Goal: Task Accomplishment & Management: Use online tool/utility

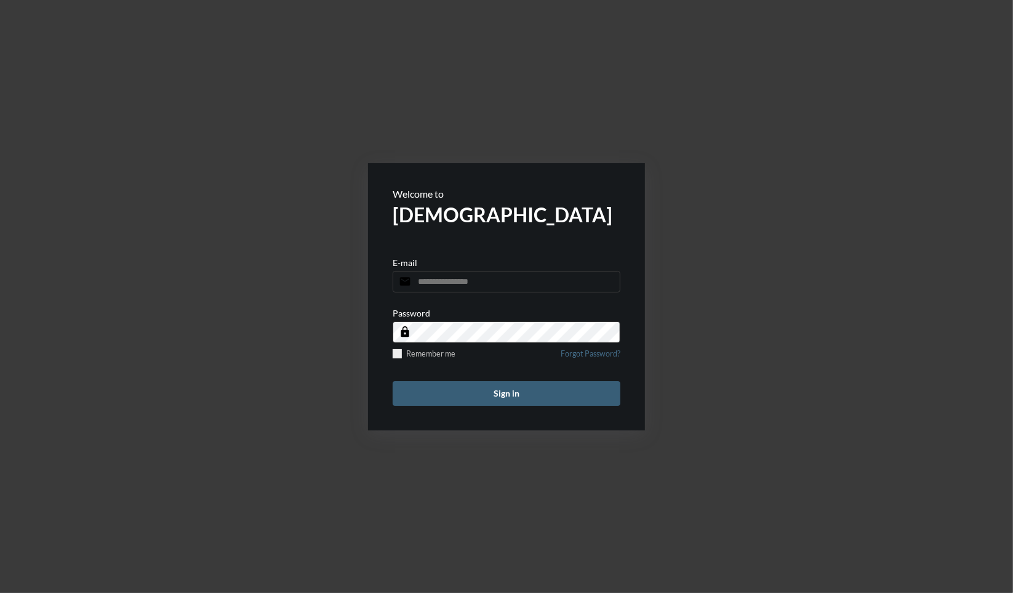
click at [545, 284] on input "email" at bounding box center [507, 282] width 228 height 22
type input "**********"
click at [393, 381] on button "Sign in" at bounding box center [507, 393] width 228 height 25
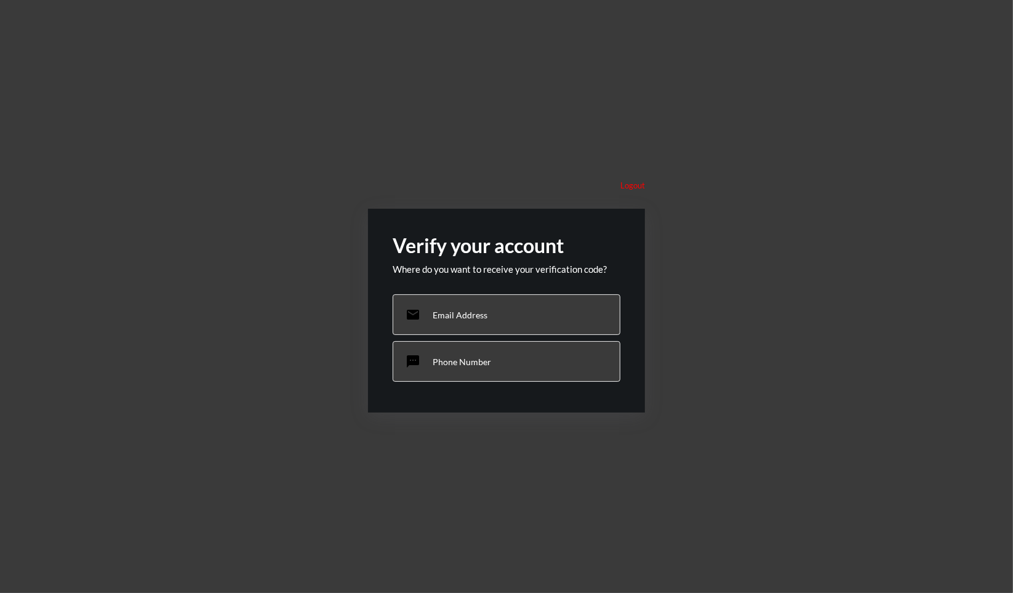
click at [473, 367] on div "sms Phone Number" at bounding box center [507, 361] width 228 height 41
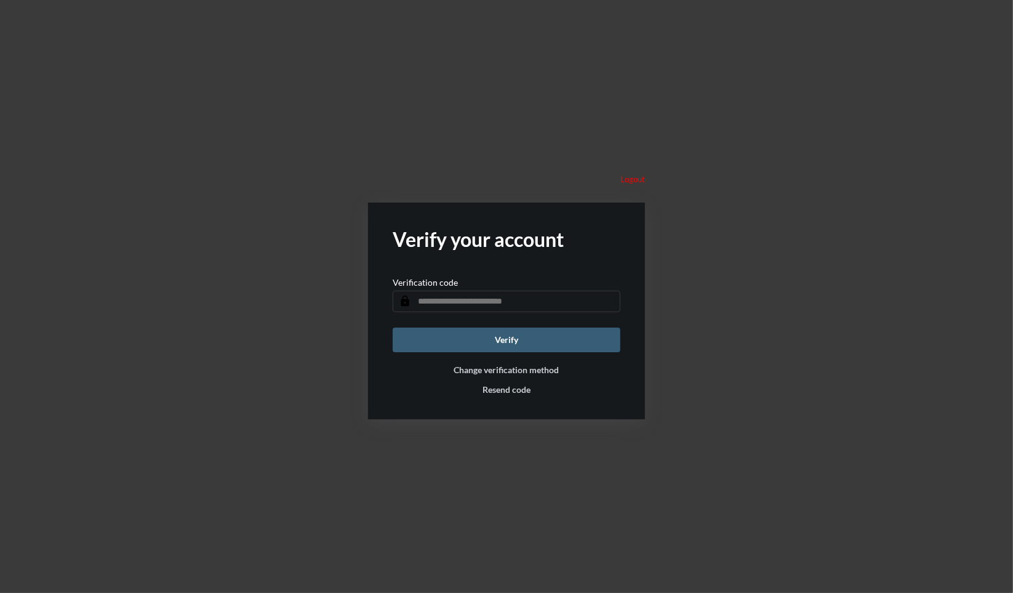
click at [471, 300] on input "text" at bounding box center [507, 301] width 228 height 22
type input "******"
click at [508, 346] on button "Verify" at bounding box center [507, 339] width 228 height 25
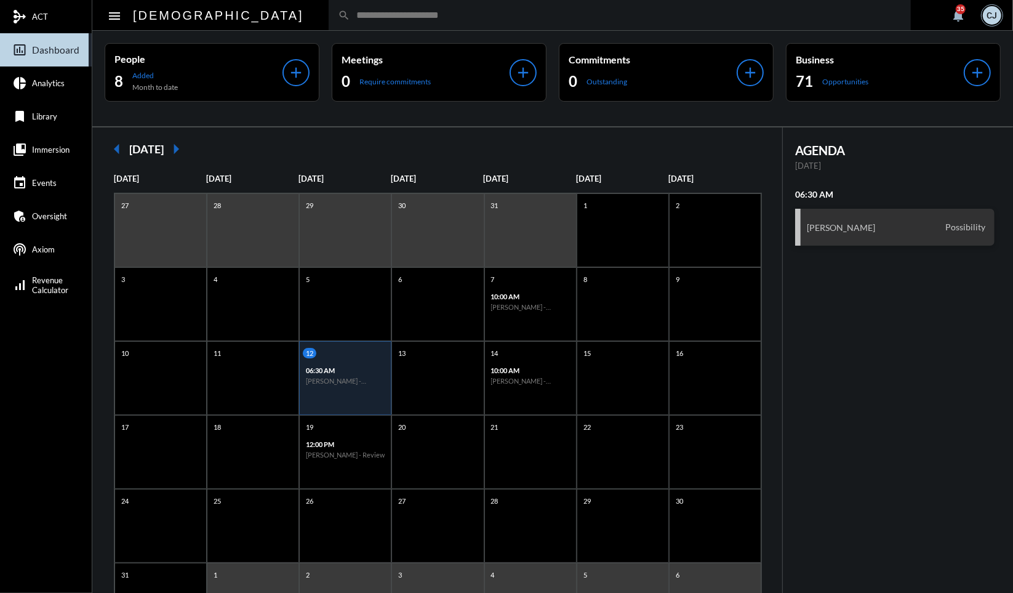
click at [399, 15] on input "text" at bounding box center [625, 15] width 551 height 10
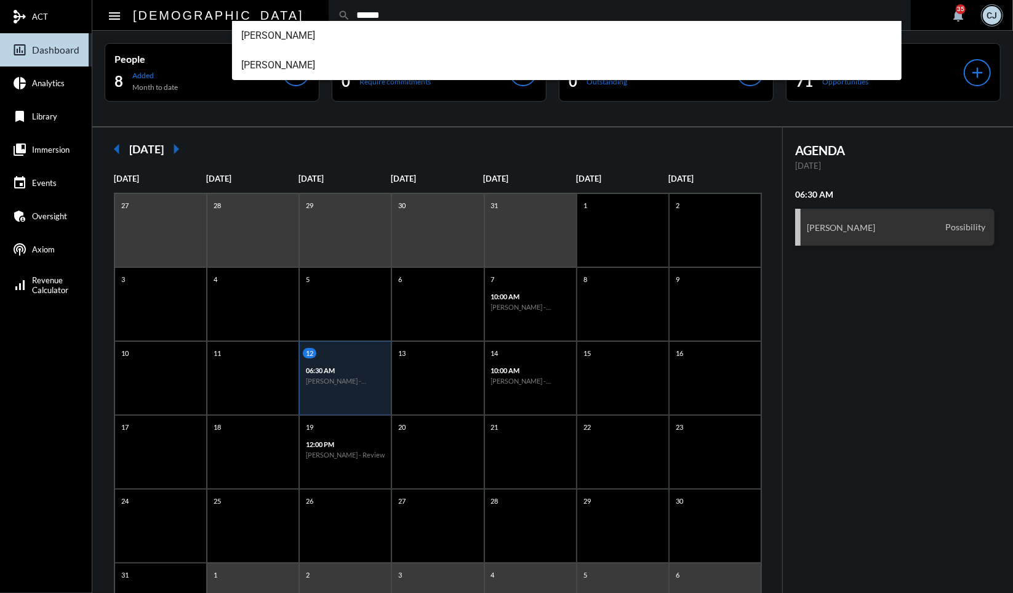
type input "******"
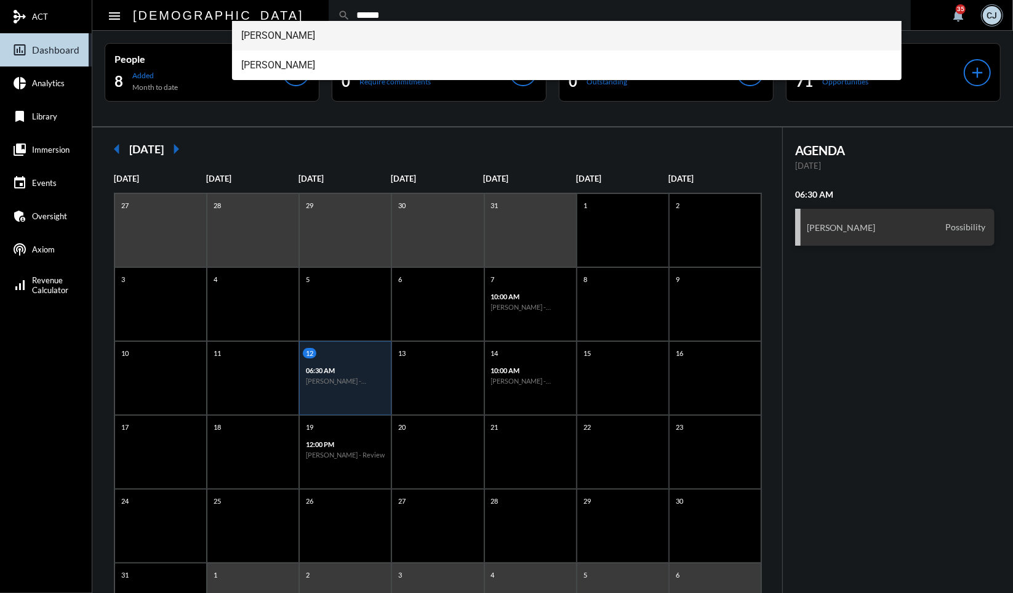
click at [303, 40] on span "[PERSON_NAME]" at bounding box center [567, 36] width 650 height 30
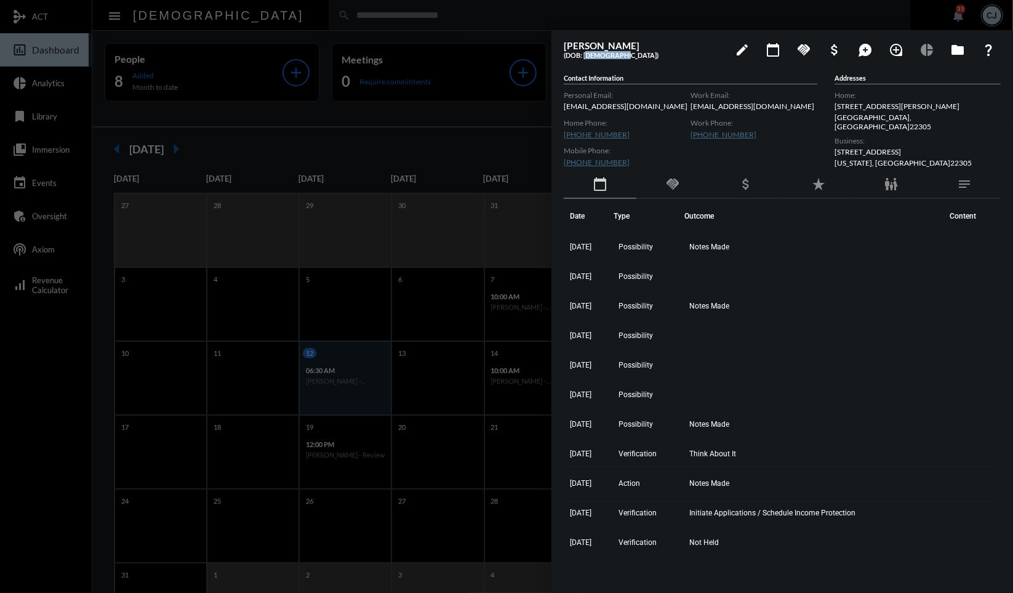
drag, startPoint x: 584, startPoint y: 55, endPoint x: 619, endPoint y: 57, distance: 35.1
click at [619, 57] on h5 "(DOB: [DEMOGRAPHIC_DATA])" at bounding box center [644, 55] width 160 height 8
copy h5 "[DATE]"
click at [896, 183] on mat-icon "family_restroom" at bounding box center [891, 184] width 15 height 15
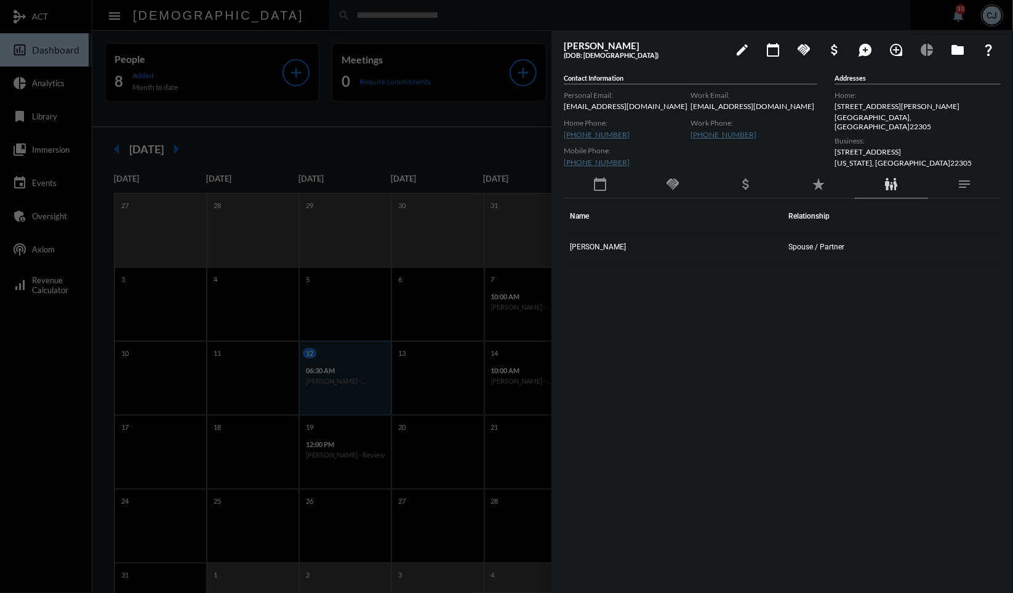
click at [626, 253] on td "[PERSON_NAME]" at bounding box center [673, 248] width 218 height 30
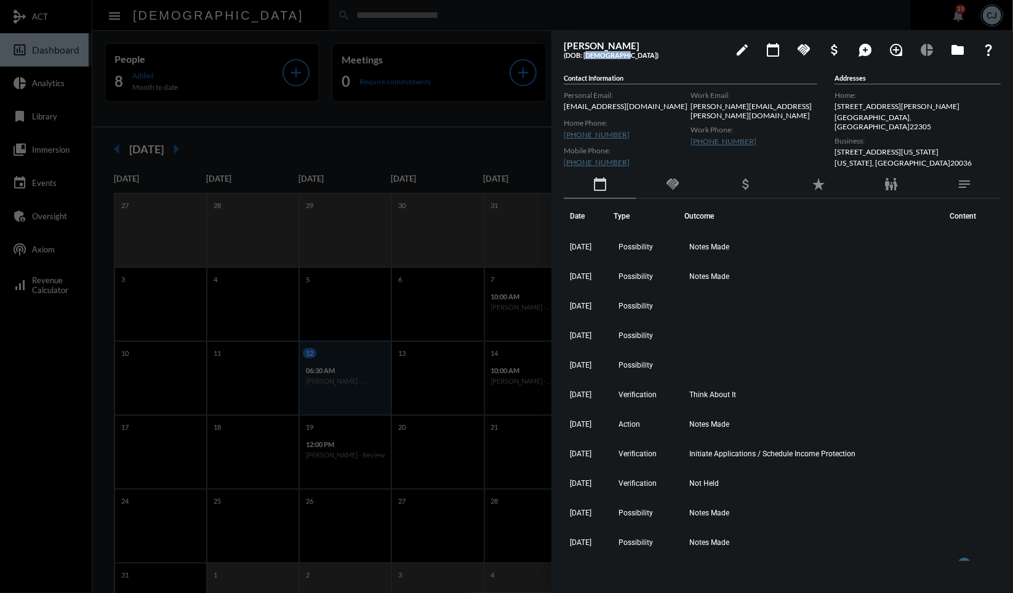
drag, startPoint x: 584, startPoint y: 55, endPoint x: 619, endPoint y: 57, distance: 35.1
click at [619, 57] on h5 "(DOB: [DEMOGRAPHIC_DATA])" at bounding box center [644, 55] width 160 height 8
copy h5 "[DATE]"
click at [589, 19] on div at bounding box center [506, 296] width 1013 height 593
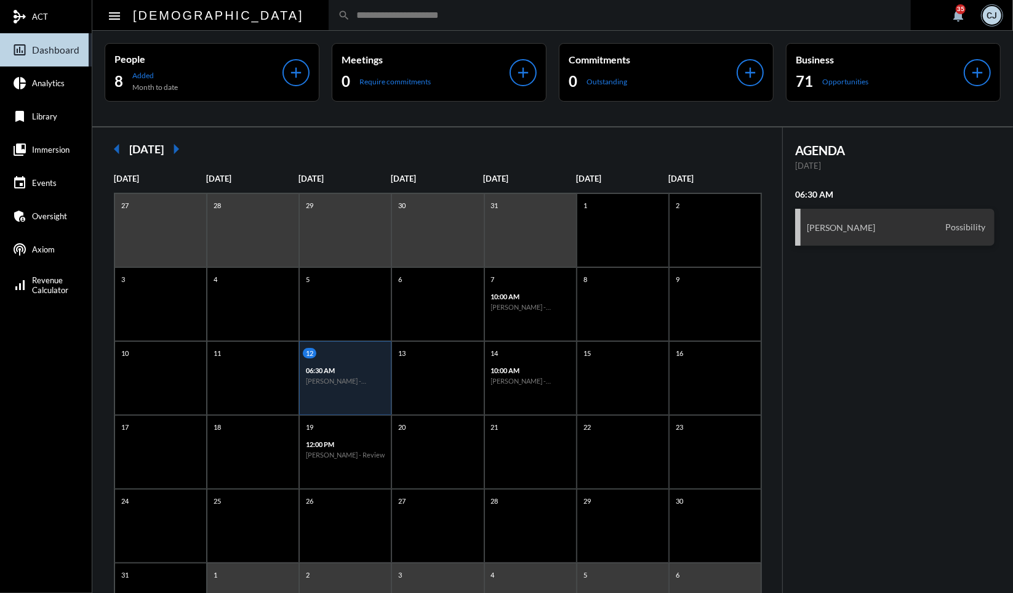
click at [47, 162] on link "collections_bookmark Immersion" at bounding box center [46, 149] width 92 height 33
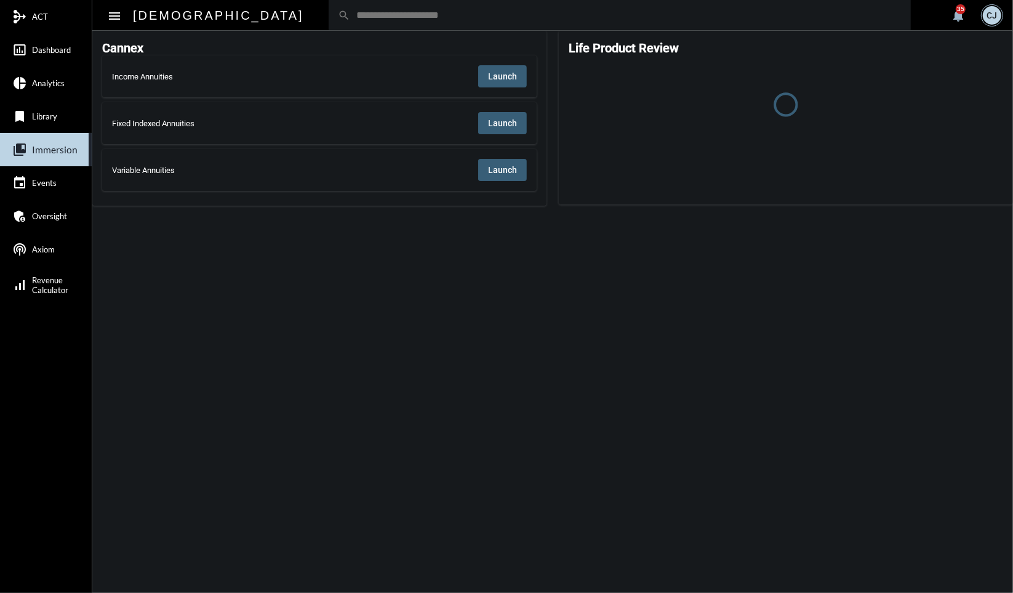
click at [506, 75] on span "Launch" at bounding box center [502, 76] width 29 height 10
